Goal: Task Accomplishment & Management: Manage account settings

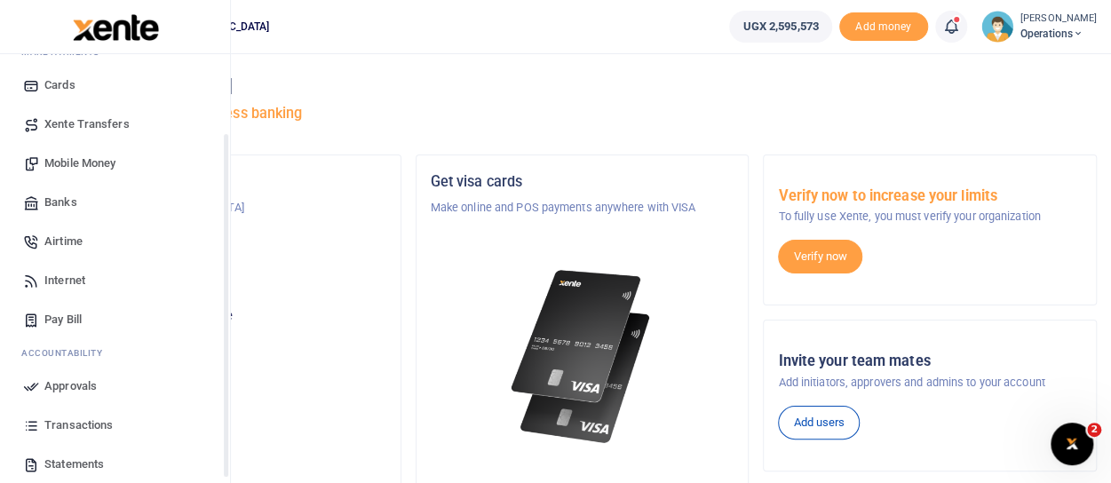
scroll to position [178, 0]
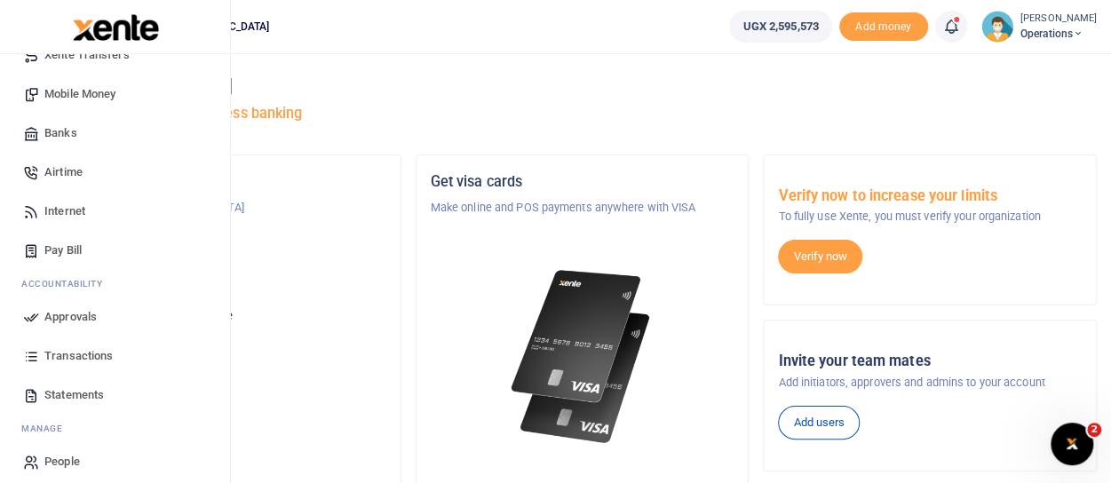
click at [78, 315] on span "Approvals" at bounding box center [70, 317] width 52 height 18
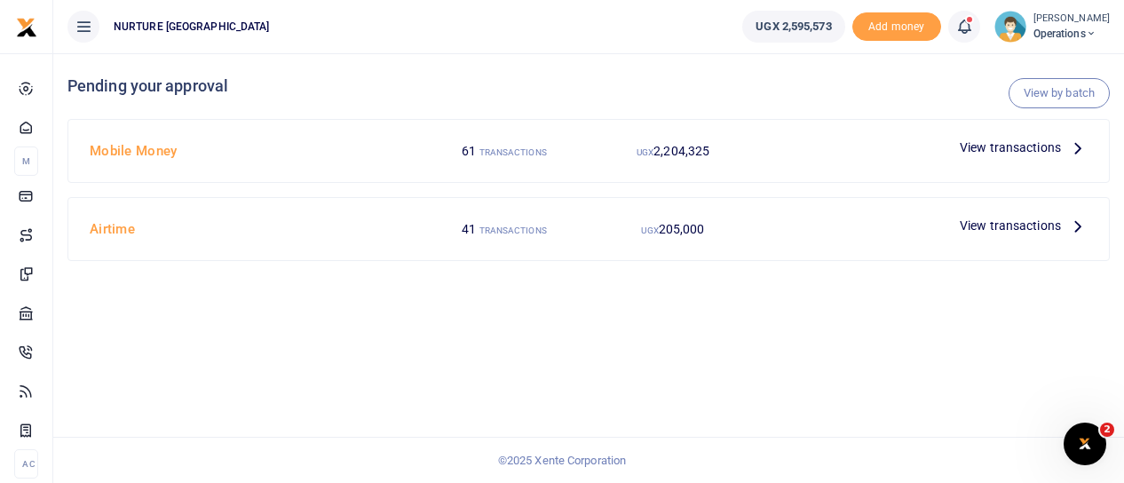
click at [1077, 146] on icon at bounding box center [1078, 148] width 20 height 20
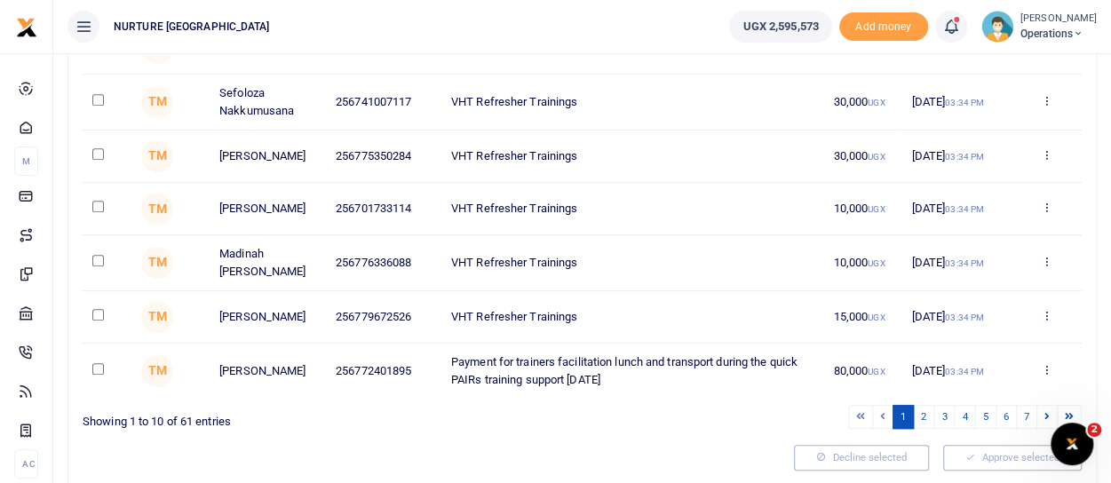
scroll to position [444, 0]
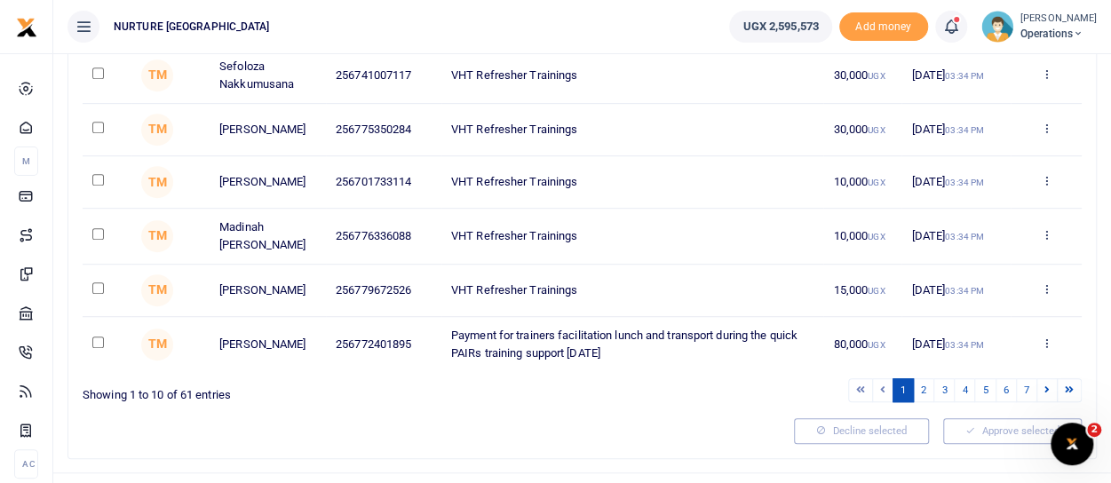
click at [93, 348] on input "checkbox" at bounding box center [98, 342] width 12 height 12
checkbox input "true"
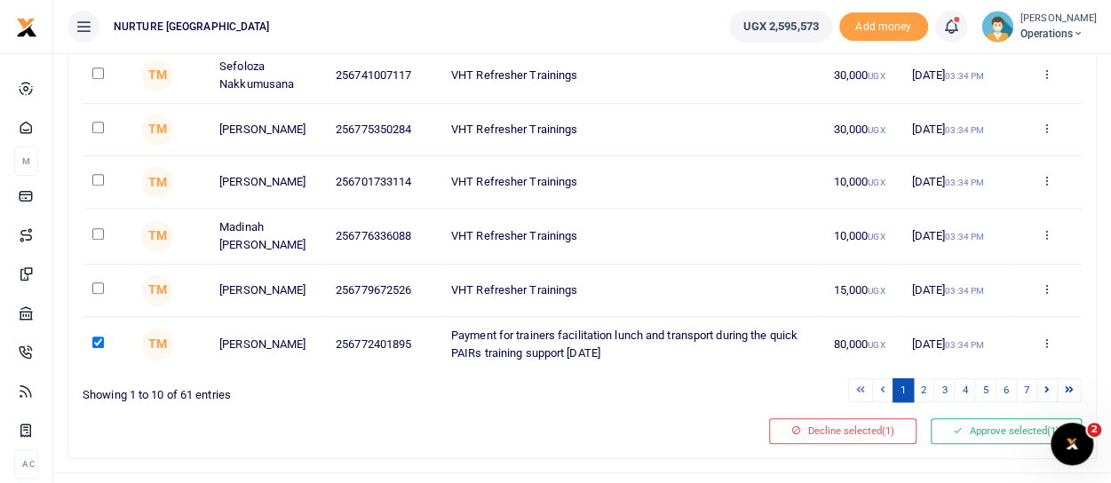
click at [98, 294] on input "checkbox" at bounding box center [98, 288] width 12 height 12
checkbox input "true"
click at [99, 240] on input "checkbox" at bounding box center [98, 234] width 12 height 12
checkbox input "true"
click at [99, 186] on input "checkbox" at bounding box center [98, 180] width 12 height 12
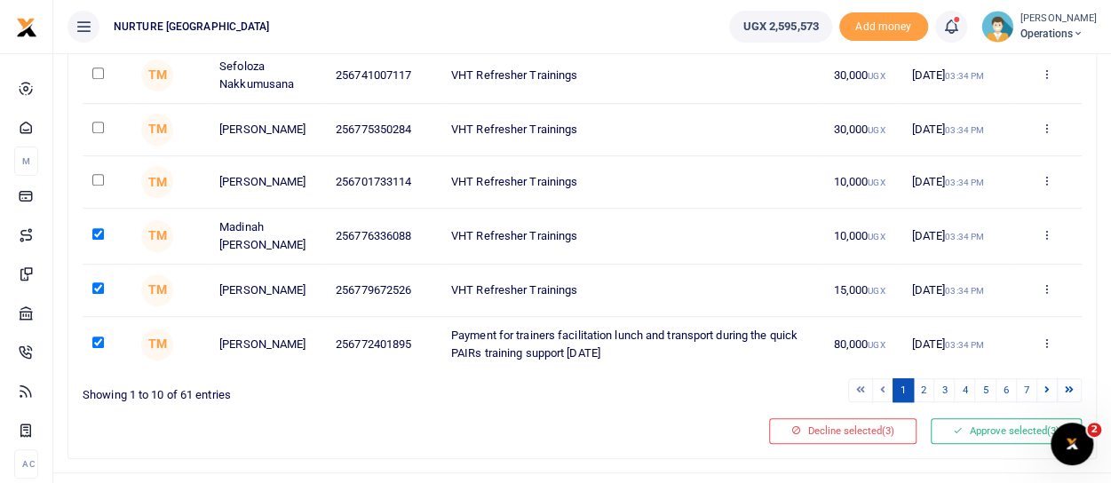
checkbox input "true"
click at [99, 132] on input "checkbox" at bounding box center [98, 128] width 12 height 12
checkbox input "true"
click at [98, 78] on input "checkbox" at bounding box center [98, 73] width 12 height 12
checkbox input "true"
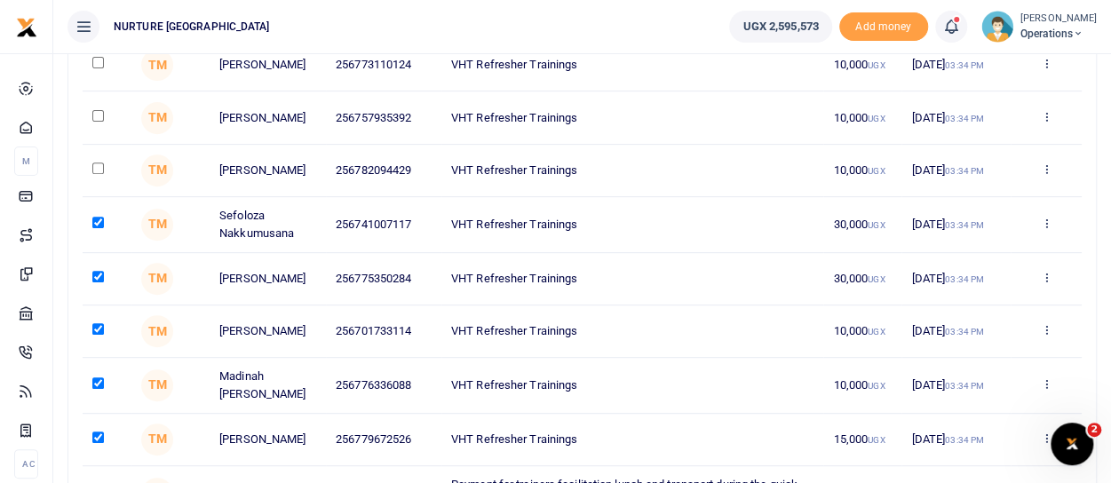
scroll to position [266, 0]
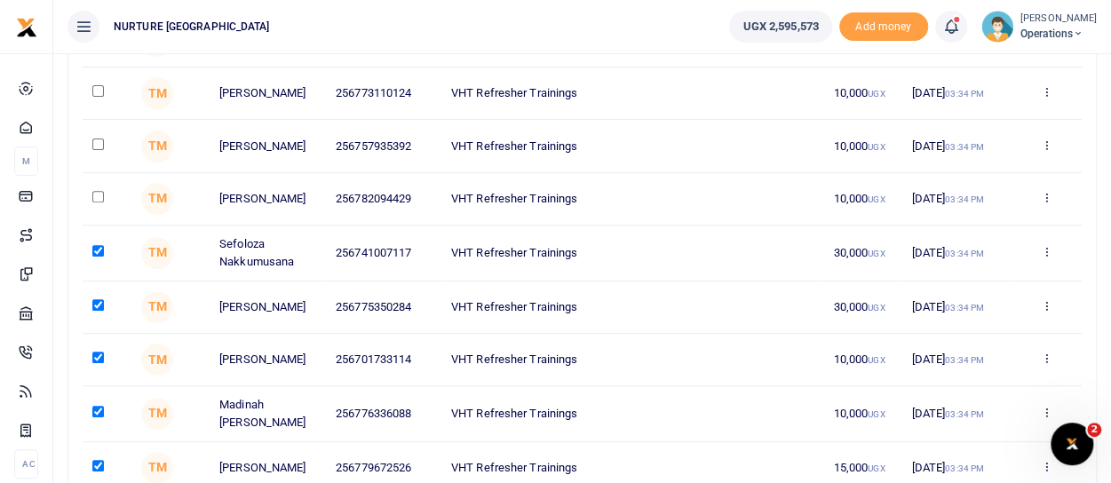
click at [100, 202] on input "checkbox" at bounding box center [98, 197] width 12 height 12
checkbox input "true"
click at [96, 147] on input "checkbox" at bounding box center [98, 145] width 12 height 12
checkbox input "true"
click at [100, 91] on input "checkbox" at bounding box center [98, 91] width 12 height 12
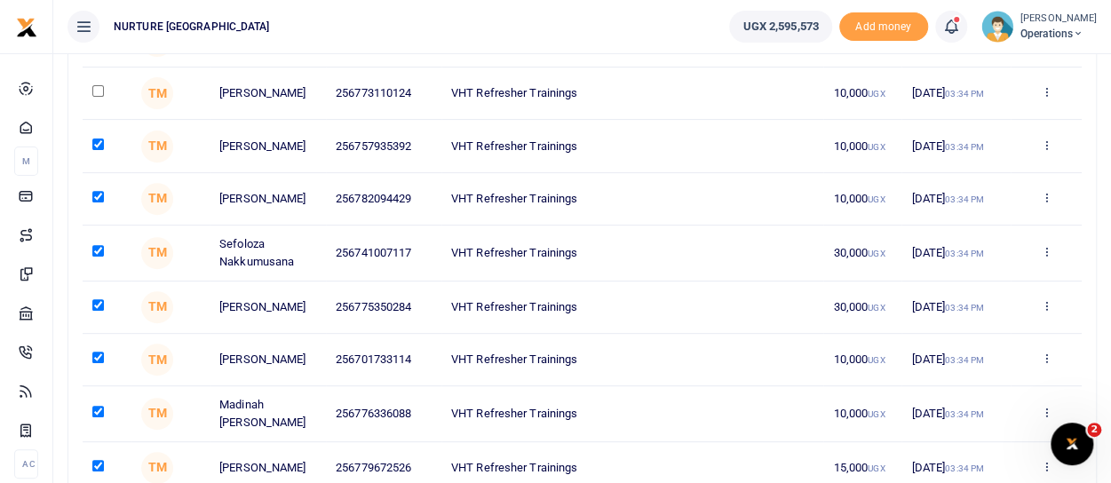
checkbox input "true"
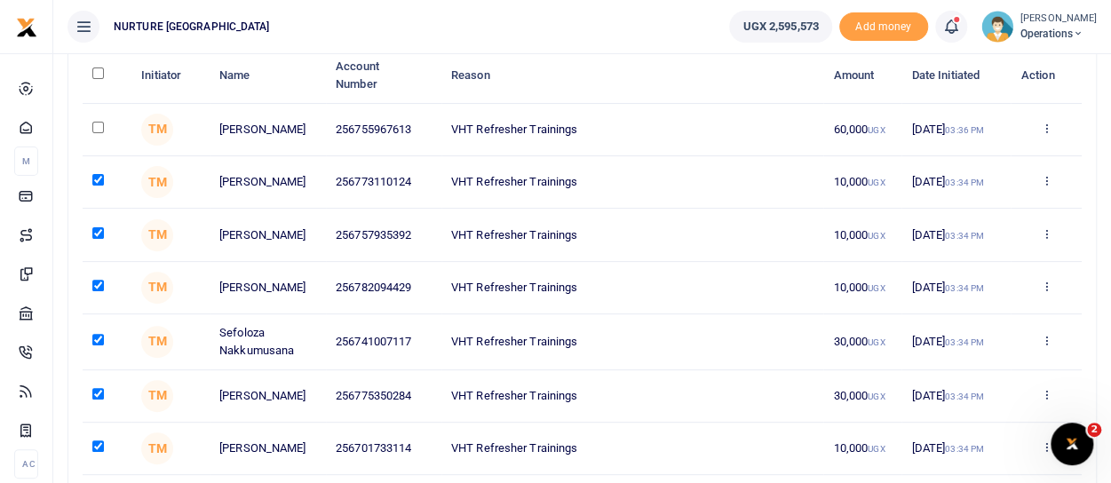
click at [99, 123] on input "checkbox" at bounding box center [98, 128] width 12 height 12
checkbox input "false"
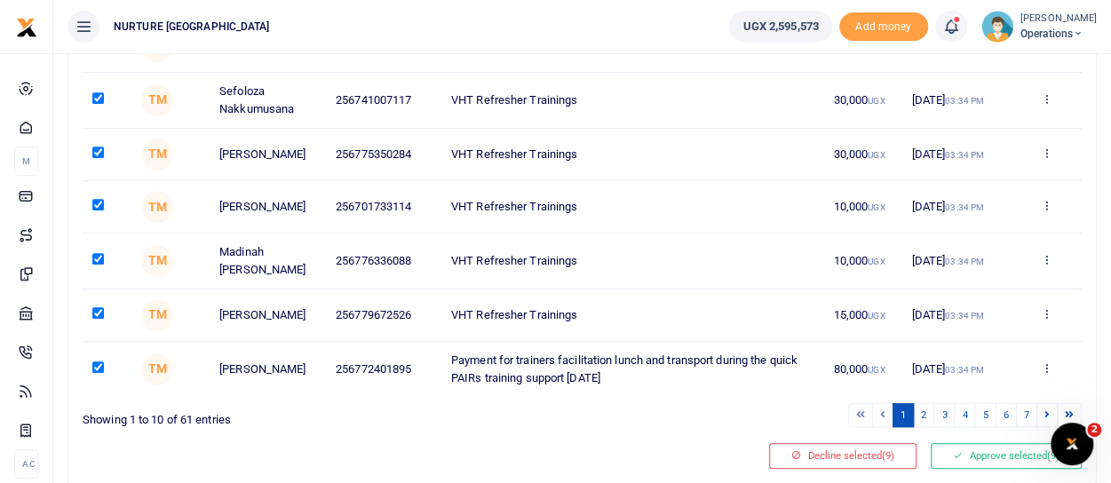
scroll to position [444, 0]
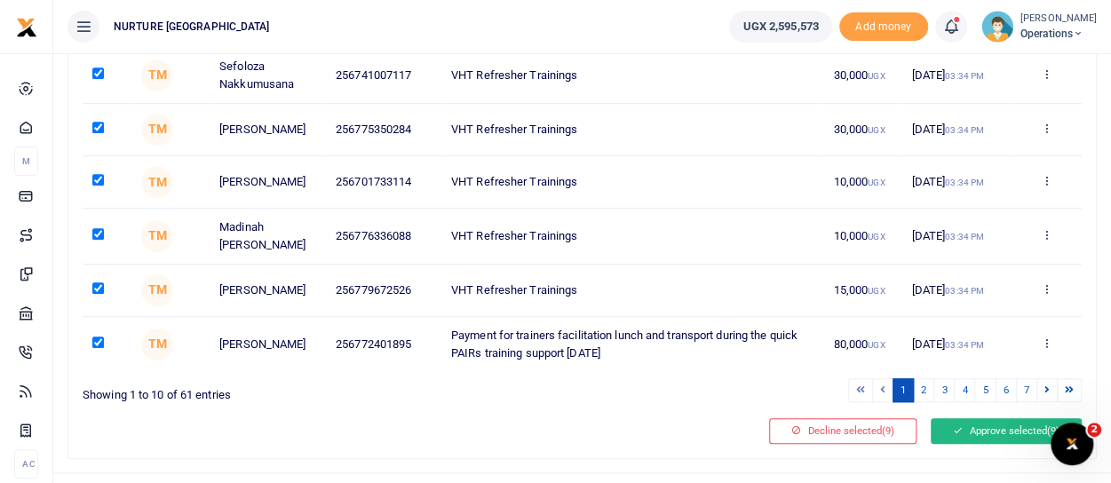
click at [990, 443] on button "Approve selected (9)" at bounding box center [1005, 430] width 151 height 25
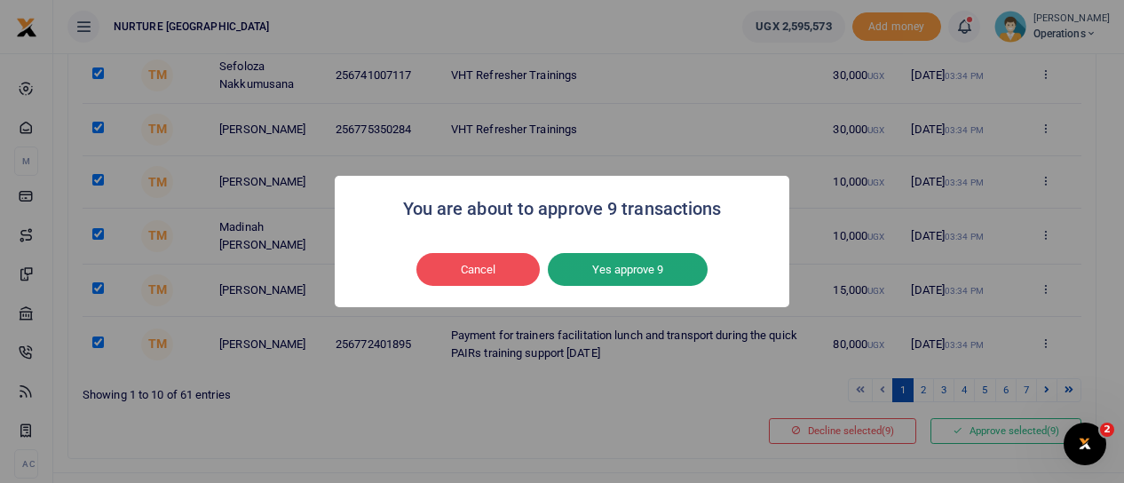
click at [631, 264] on button "Yes approve 9" at bounding box center [628, 270] width 160 height 34
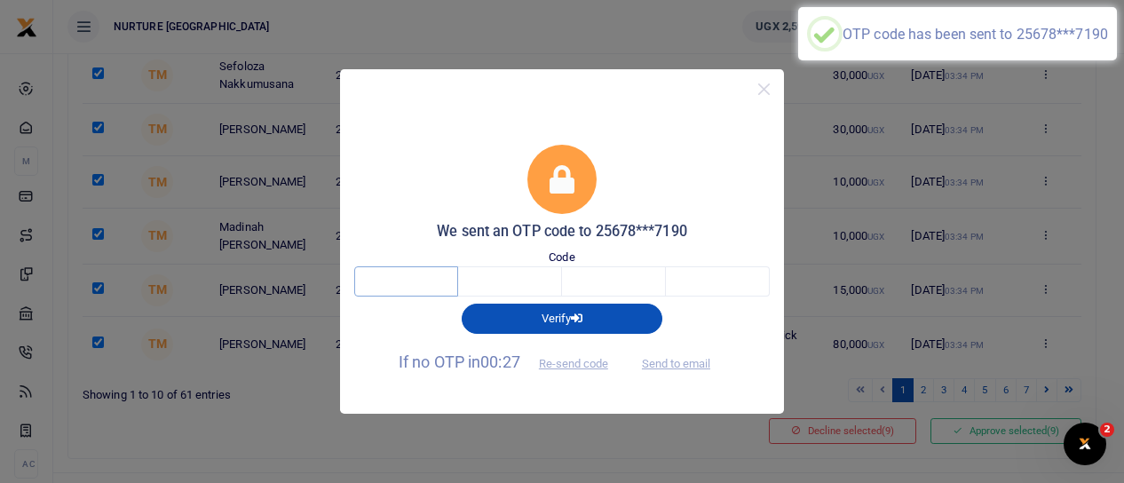
click at [440, 280] on input "text" at bounding box center [406, 281] width 104 height 30
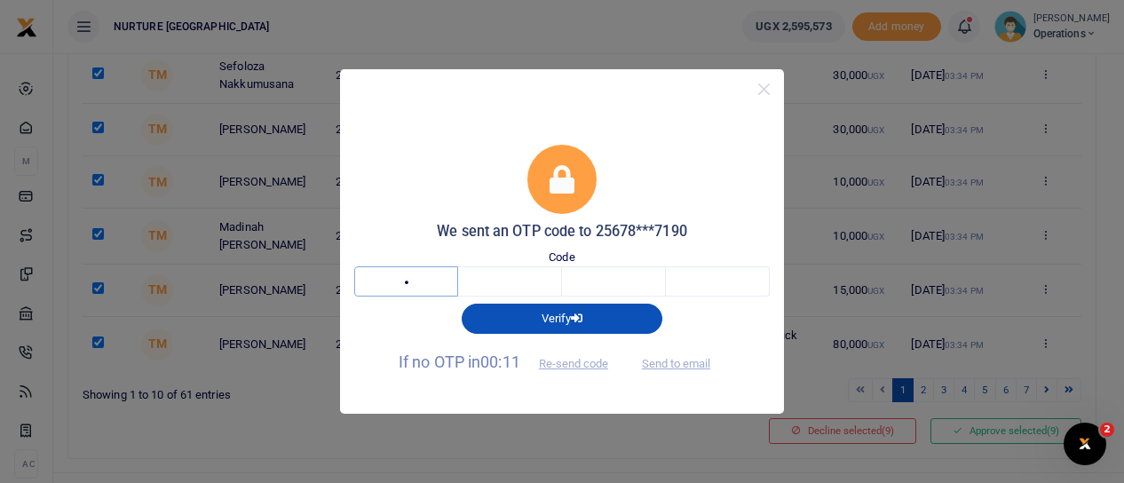
type input "7"
type input "3"
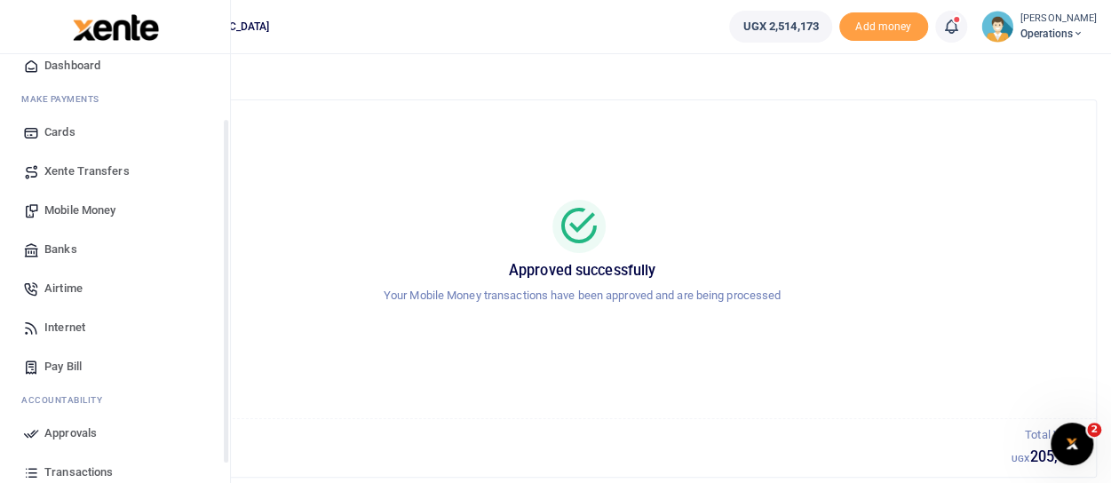
scroll to position [89, 0]
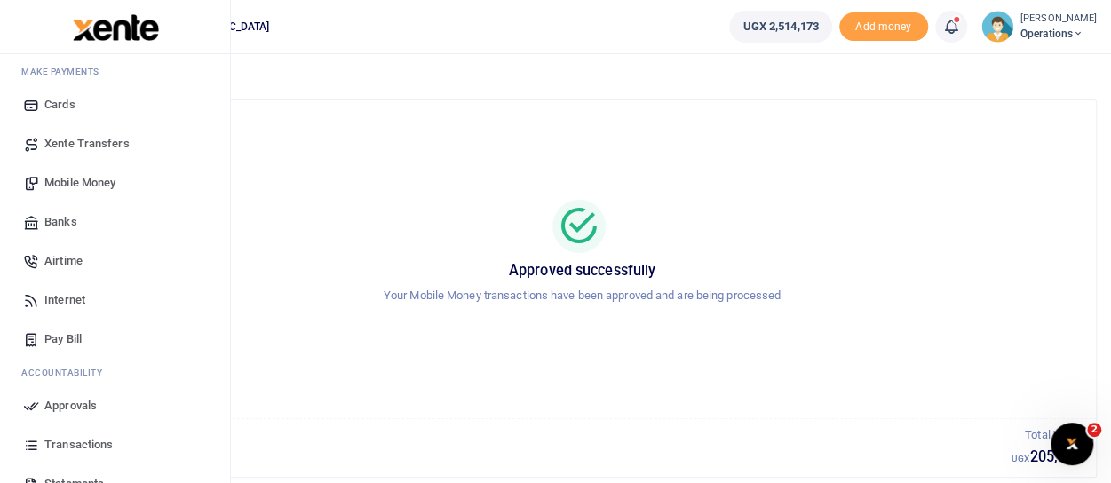
click at [83, 406] on span "Approvals" at bounding box center [70, 406] width 52 height 18
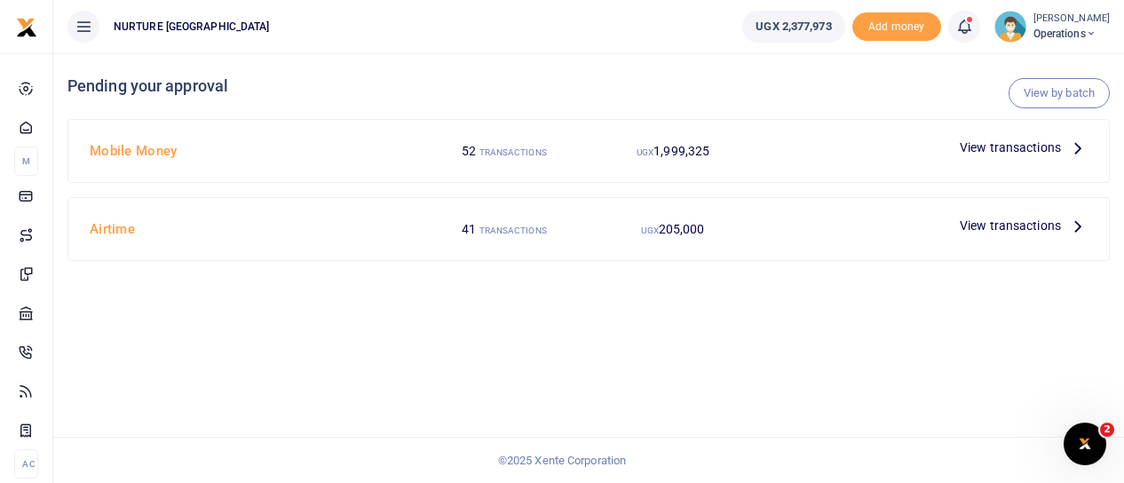
click at [1006, 143] on span "View transactions" at bounding box center [1010, 148] width 101 height 20
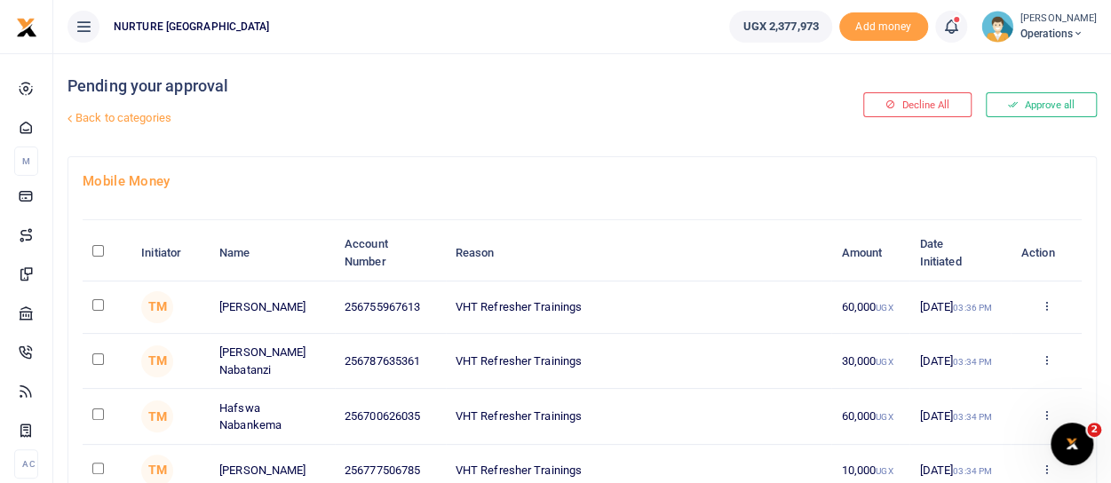
scroll to position [89, 0]
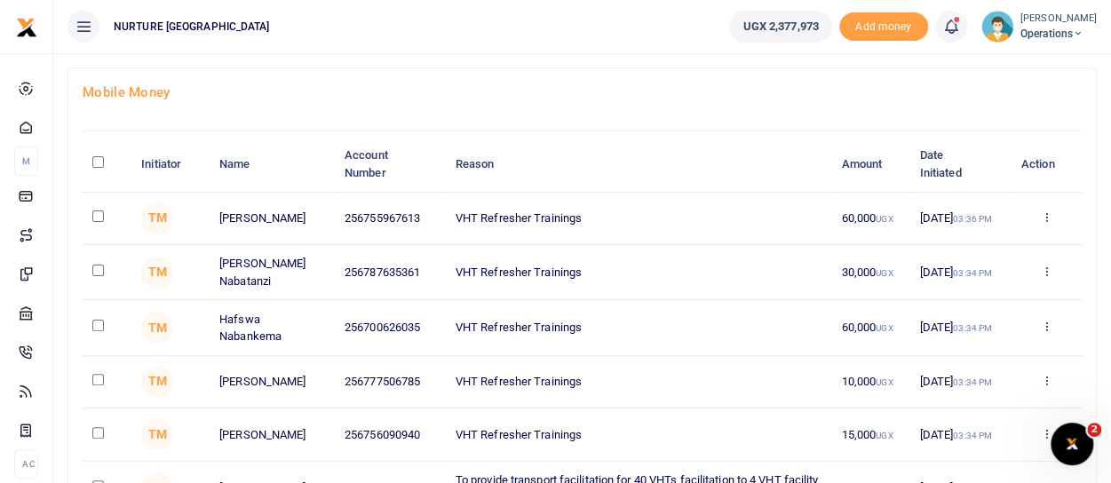
click at [100, 273] on input "checkbox" at bounding box center [98, 271] width 12 height 12
checkbox input "true"
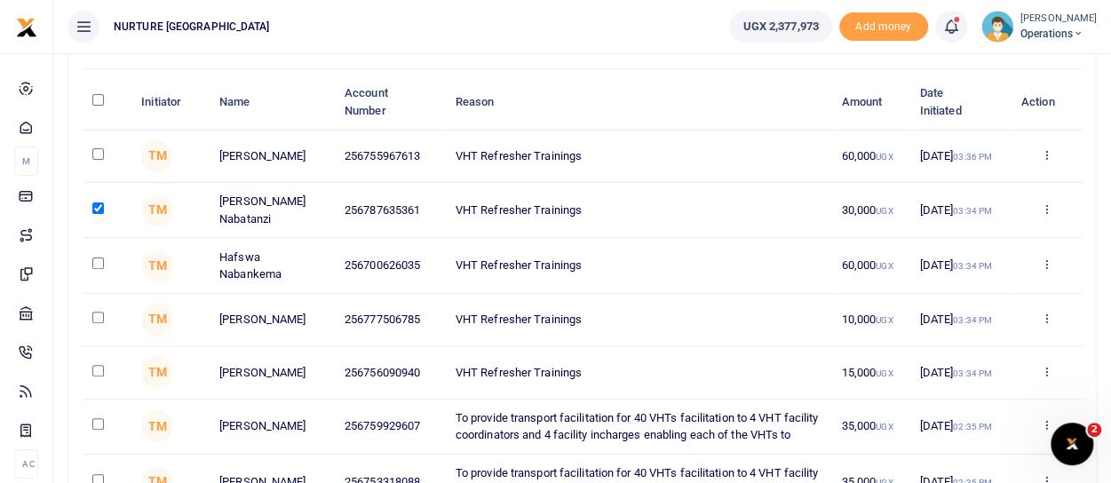
scroll to position [178, 0]
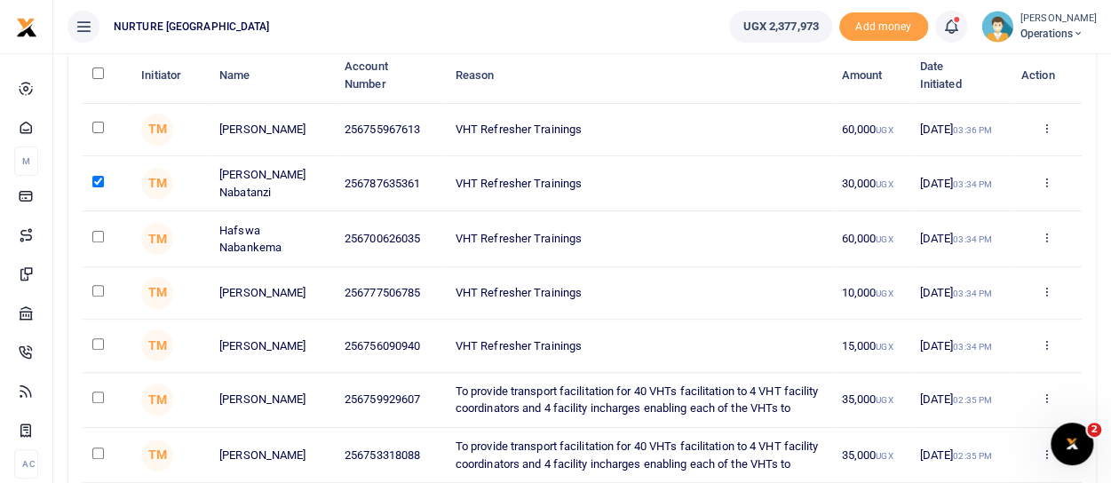
click at [99, 295] on input "checkbox" at bounding box center [98, 291] width 12 height 12
checkbox input "true"
click at [99, 347] on input "checkbox" at bounding box center [98, 344] width 12 height 12
checkbox input "true"
click at [97, 403] on input "checkbox" at bounding box center [98, 398] width 12 height 12
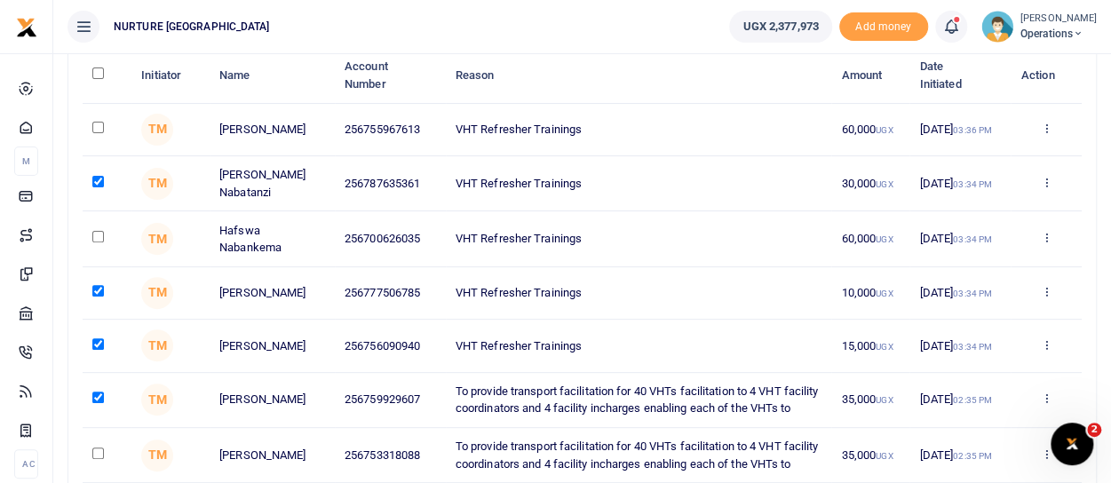
click at [97, 403] on input "checkbox" at bounding box center [98, 398] width 12 height 12
checkbox input "false"
click at [92, 234] on input "checkbox" at bounding box center [98, 237] width 12 height 12
checkbox input "true"
click at [101, 124] on input "checkbox" at bounding box center [98, 128] width 12 height 12
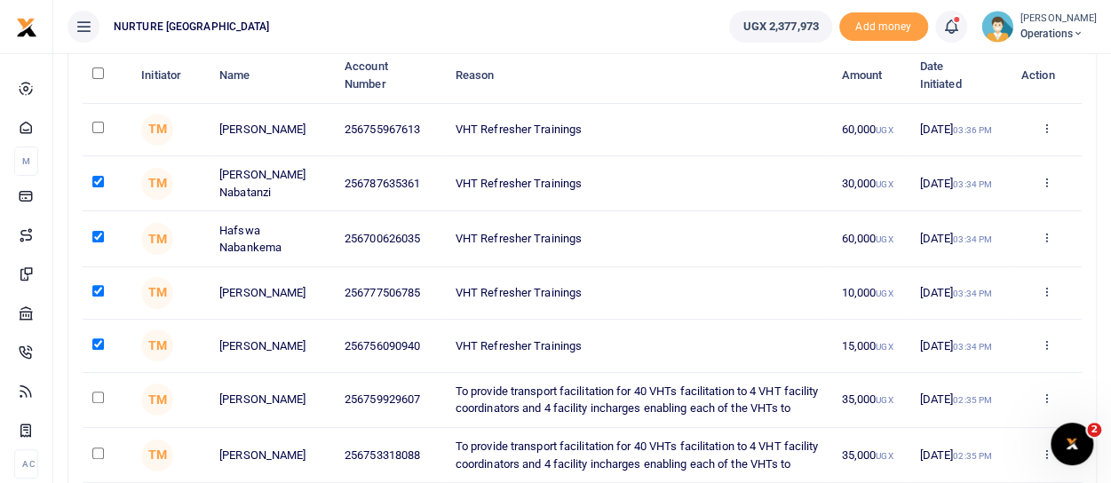
checkbox input "true"
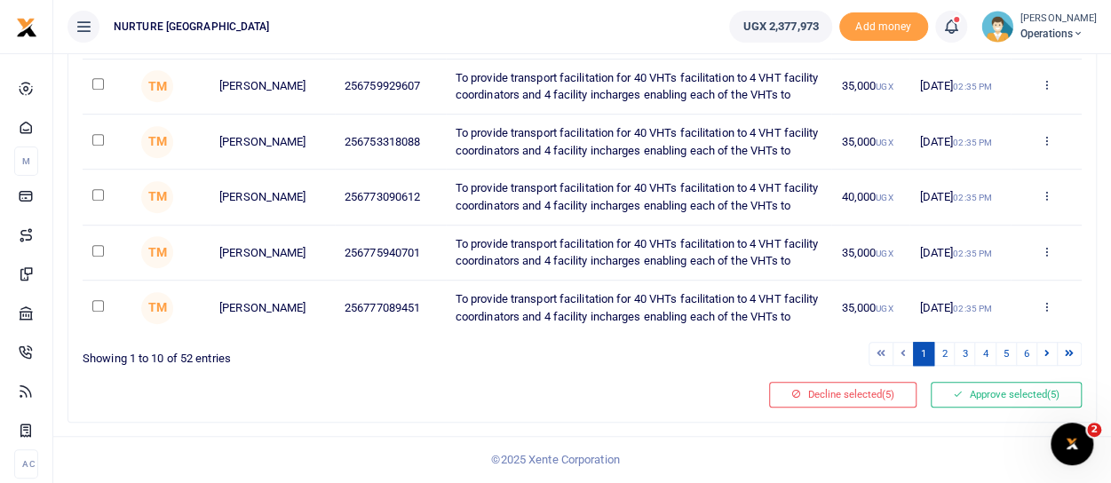
scroll to position [579, 0]
click at [950, 354] on link "2" at bounding box center [943, 354] width 21 height 24
click at [970, 366] on link "3" at bounding box center [964, 354] width 21 height 24
click at [991, 352] on link "4" at bounding box center [984, 354] width 21 height 24
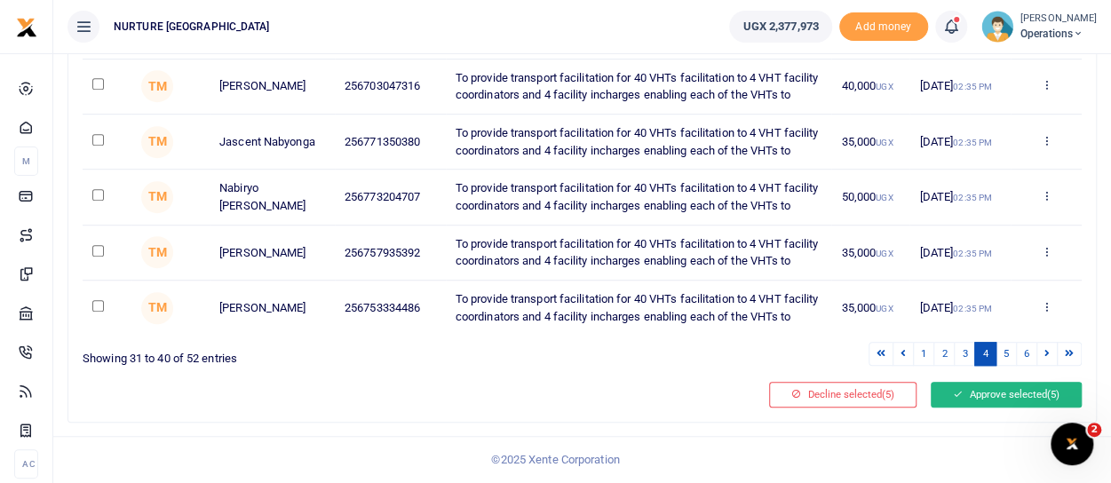
click at [1001, 398] on button "Approve selected (5)" at bounding box center [1005, 394] width 151 height 25
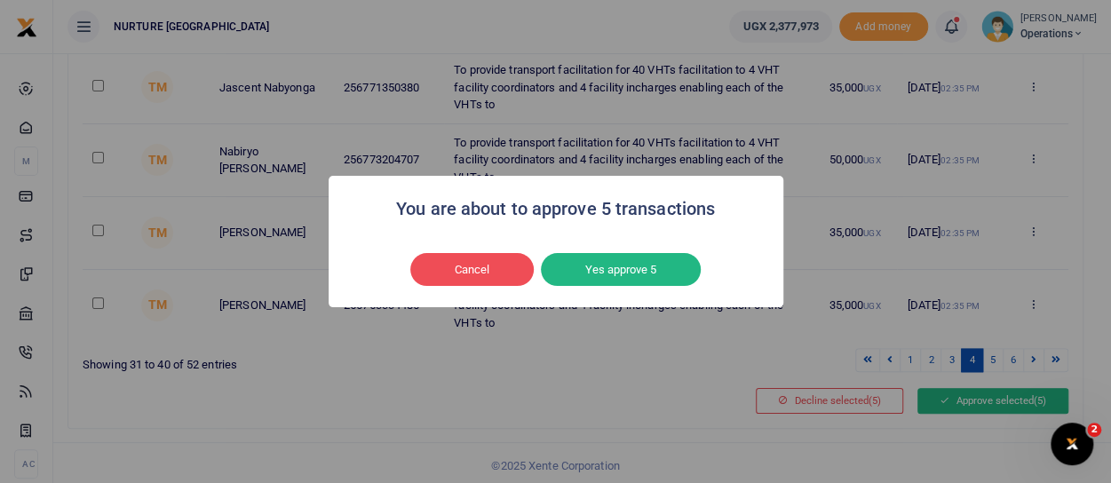
scroll to position [493, 0]
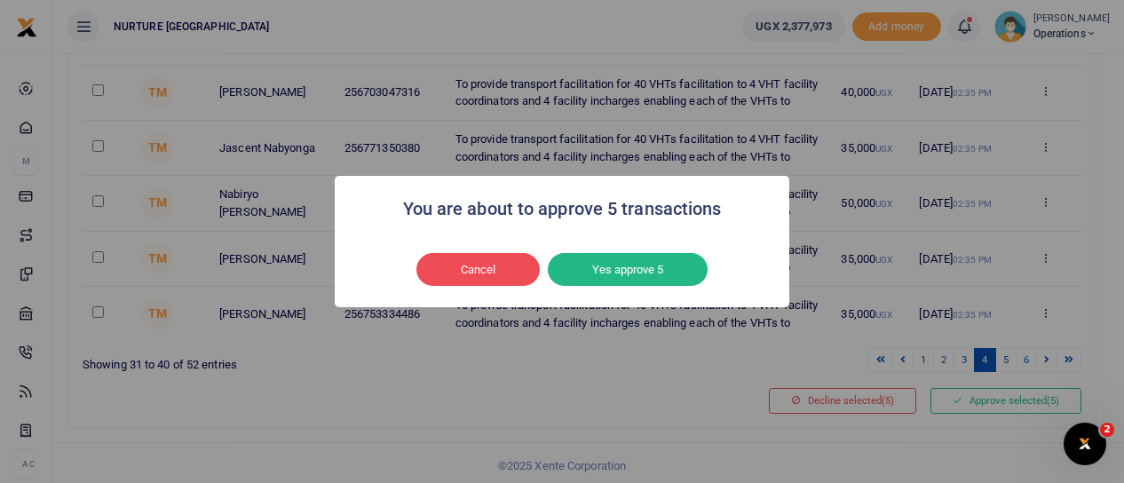
click at [661, 268] on button "Yes approve 5" at bounding box center [628, 270] width 160 height 34
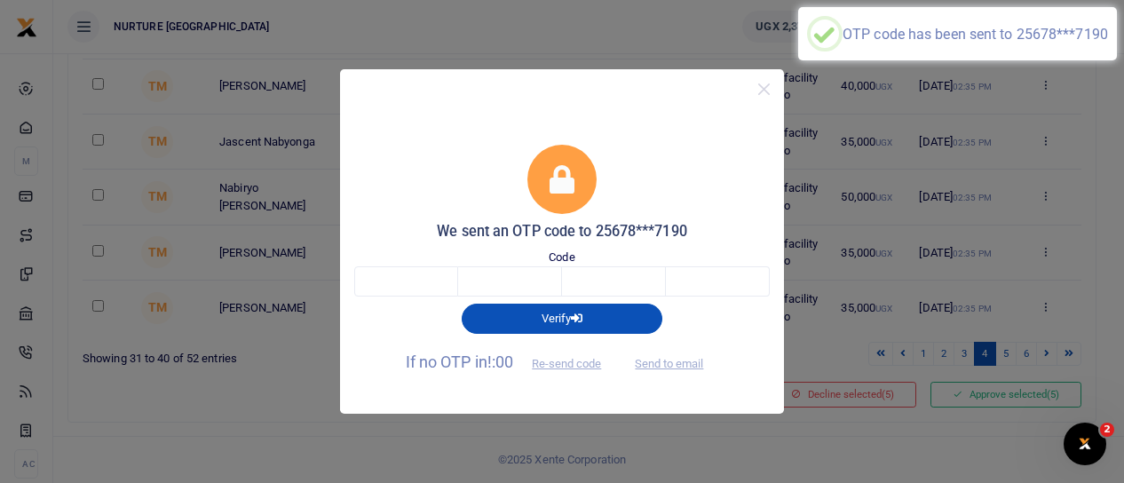
scroll to position [666, 0]
click at [431, 285] on input "text" at bounding box center [406, 281] width 104 height 30
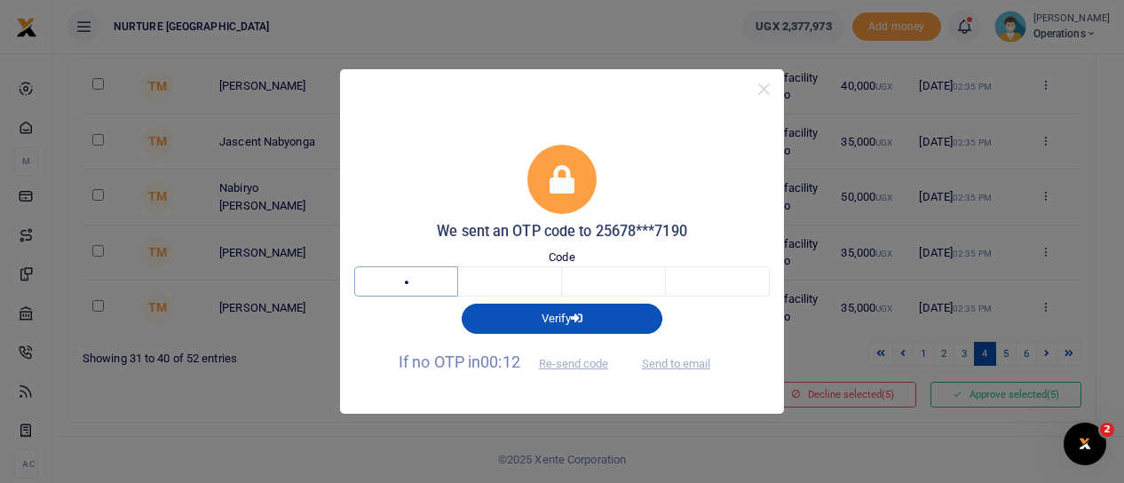
type input "2"
type input "4"
type input "1"
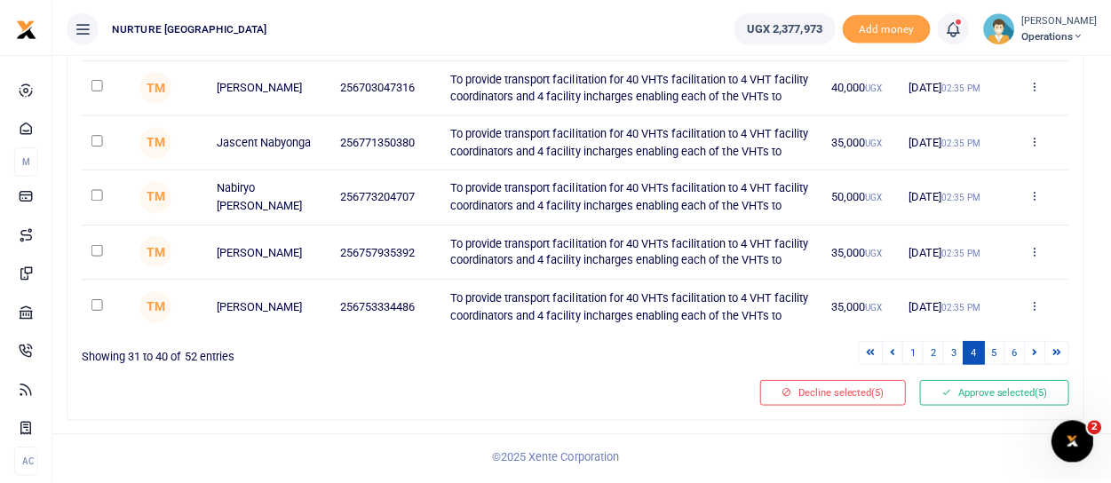
scroll to position [493, 0]
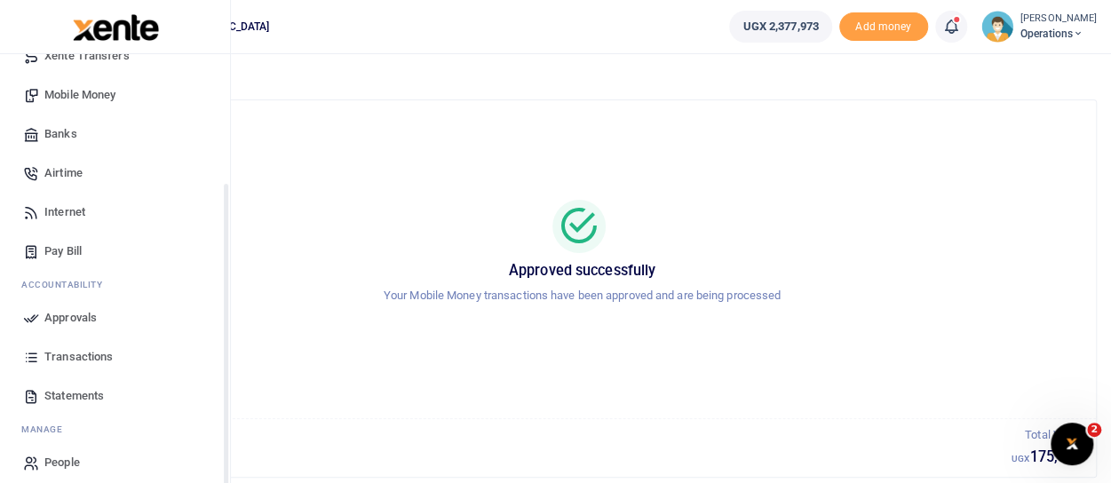
scroll to position [178, 0]
click at [67, 315] on span "Approvals" at bounding box center [70, 317] width 52 height 18
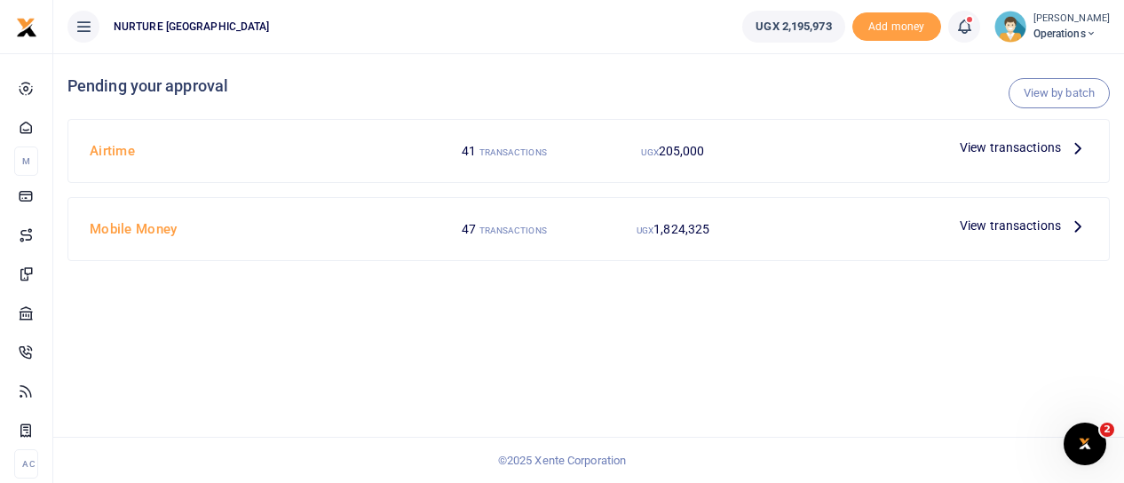
click at [999, 223] on span "View transactions" at bounding box center [1010, 226] width 101 height 20
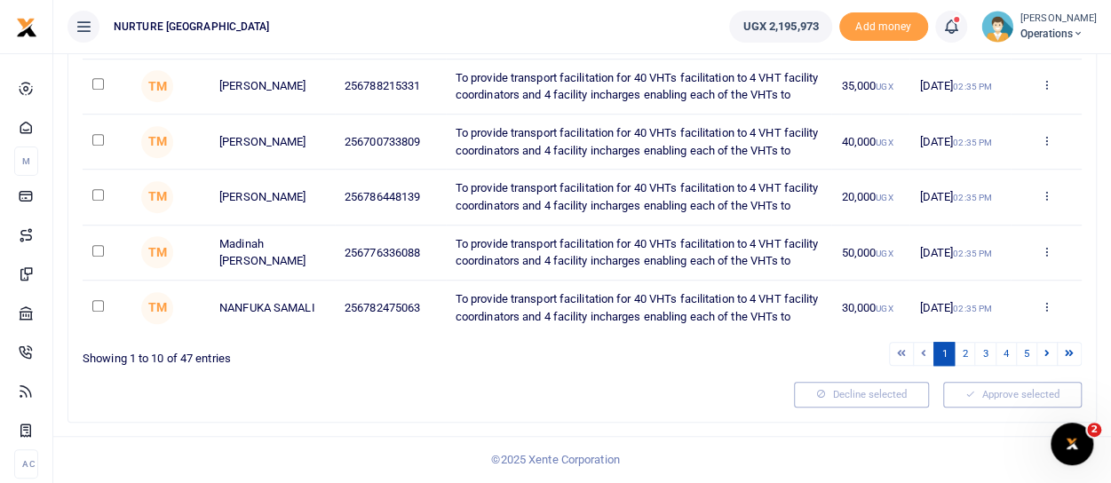
scroll to position [666, 0]
click at [1031, 356] on link "5" at bounding box center [1026, 354] width 21 height 24
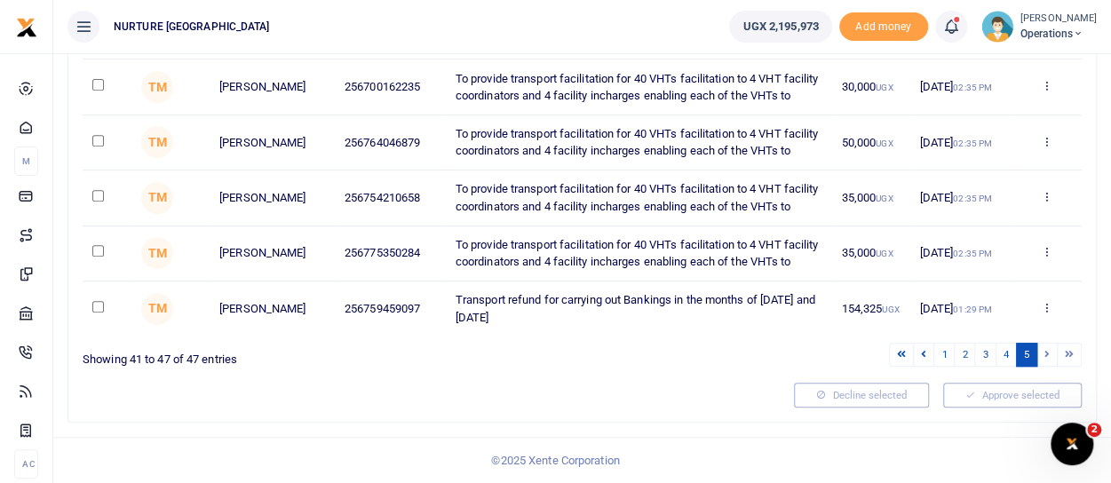
scroll to position [431, 0]
click at [1009, 360] on link "4" at bounding box center [1005, 355] width 21 height 24
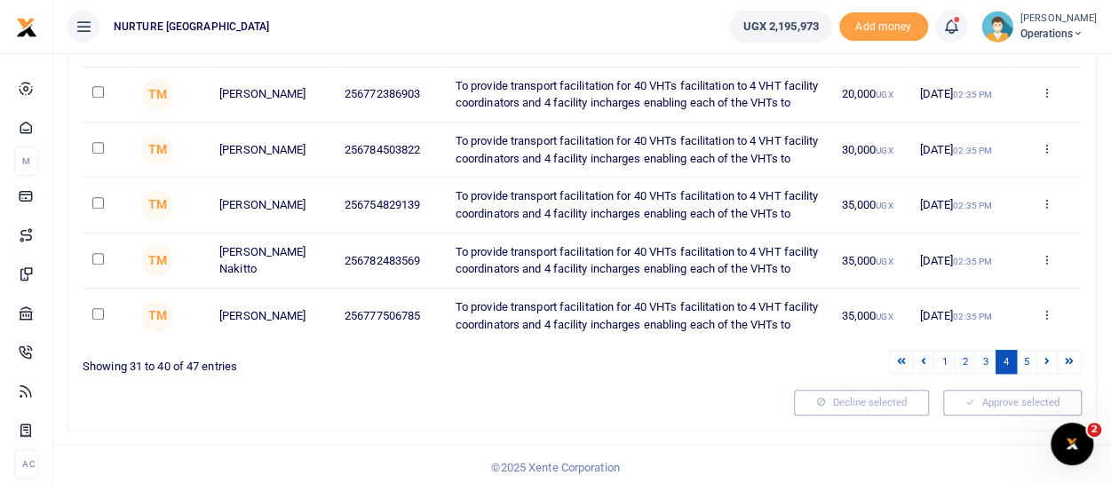
scroll to position [577, 0]
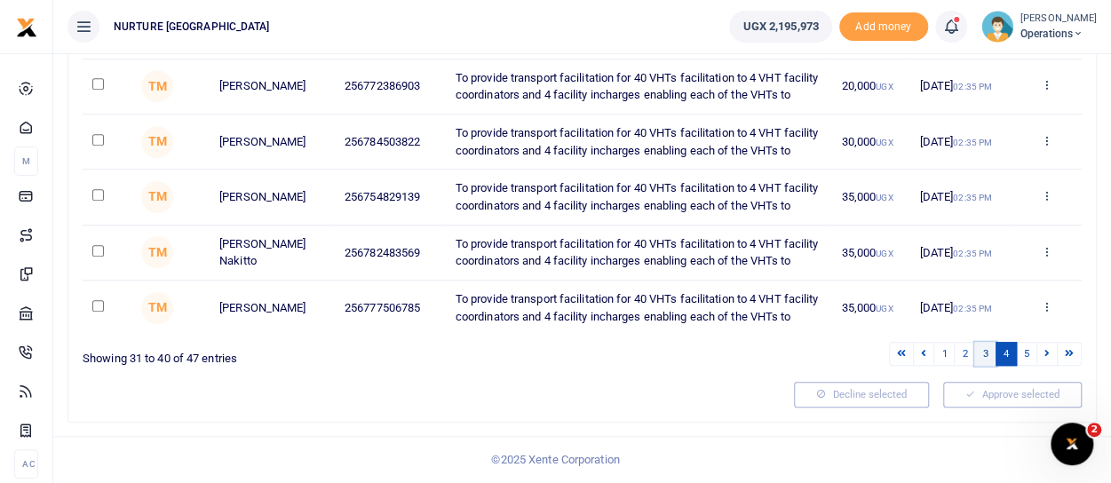
click at [986, 366] on link "3" at bounding box center [984, 354] width 21 height 24
click at [968, 356] on link "2" at bounding box center [964, 354] width 21 height 24
click at [950, 357] on link "1" at bounding box center [943, 354] width 21 height 24
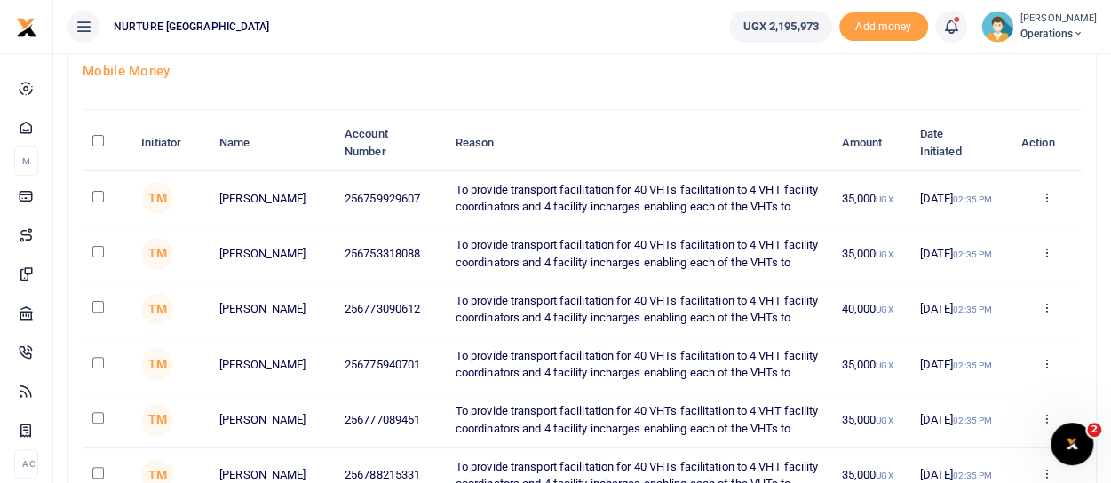
scroll to position [44, 0]
